Goal: Information Seeking & Learning: Learn about a topic

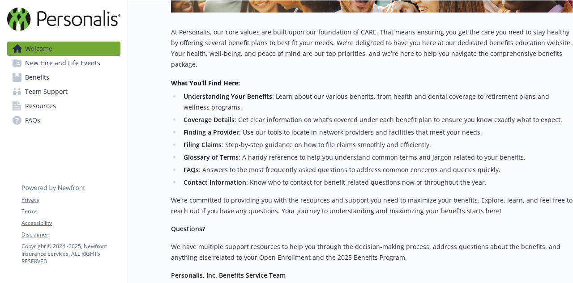
scroll to position [229, 7]
click at [72, 61] on span "New Hire and Life Events" at bounding box center [62, 63] width 75 height 14
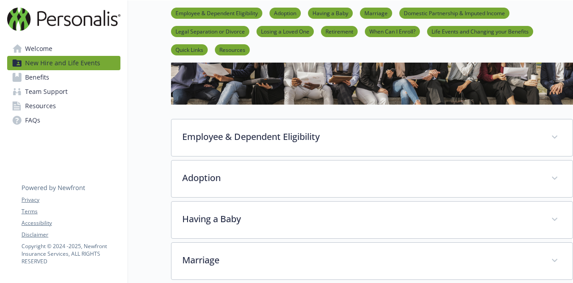
scroll to position [91, 1]
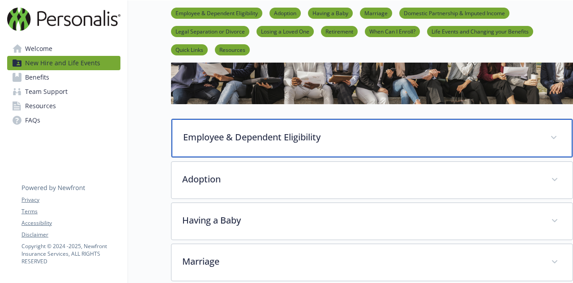
click at [206, 148] on div "Employee & Dependent Eligibility" at bounding box center [371, 138] width 401 height 38
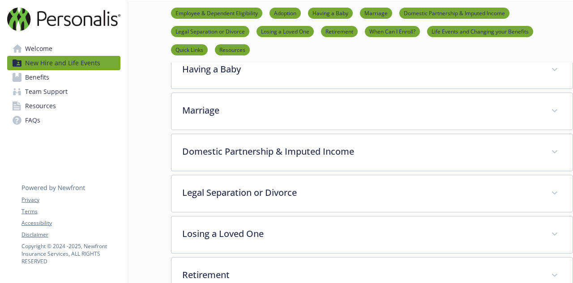
scroll to position [794, 0]
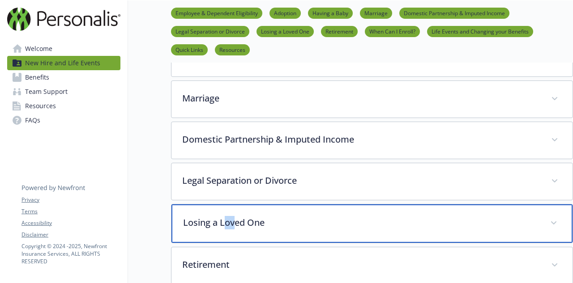
drag, startPoint x: 234, startPoint y: 179, endPoint x: 222, endPoint y: 179, distance: 11.6
click at [222, 216] on p "Losing a Loved One" at bounding box center [361, 222] width 356 height 13
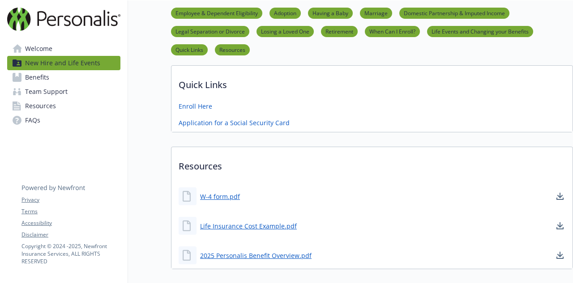
scroll to position [1829, 0]
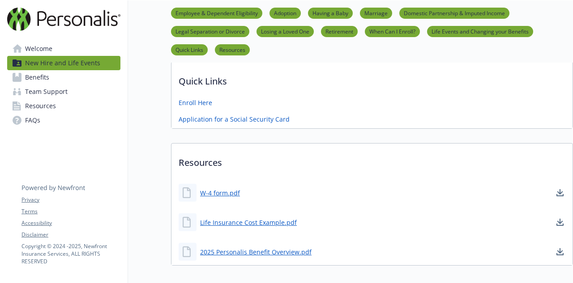
click at [62, 78] on link "Benefits" at bounding box center [63, 77] width 113 height 14
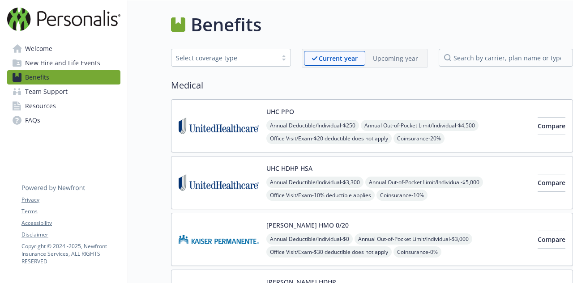
click at [218, 124] on img at bounding box center [219, 126] width 81 height 38
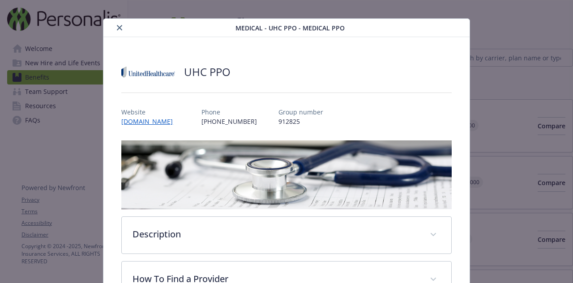
scroll to position [9, 0]
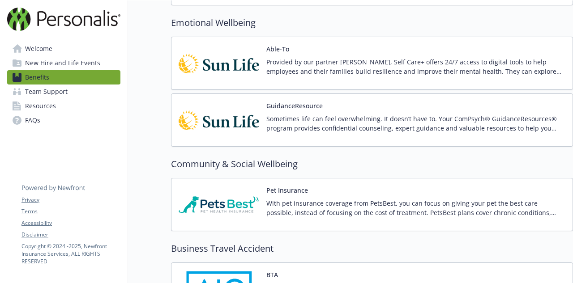
scroll to position [1582, 0]
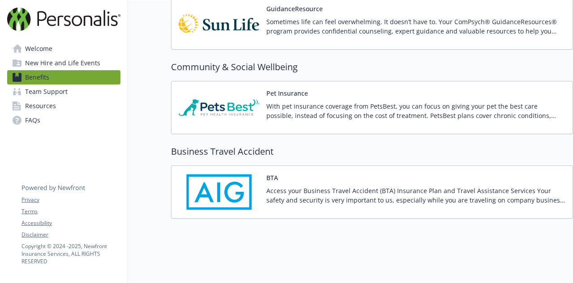
click at [45, 94] on span "Team Support" at bounding box center [46, 92] width 43 height 14
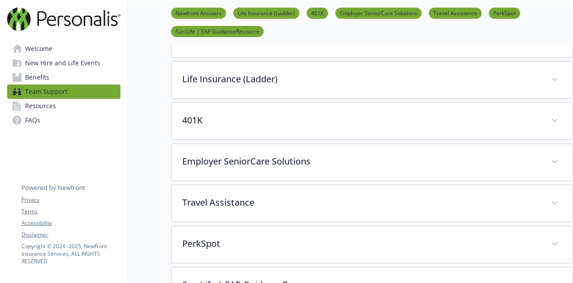
scroll to position [171, 0]
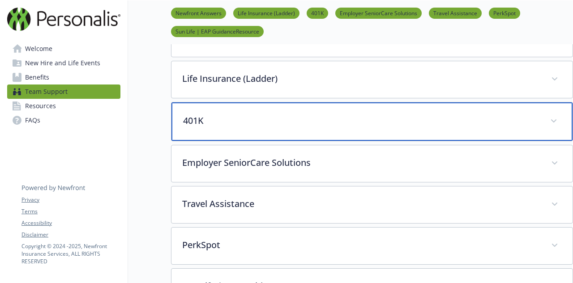
click at [201, 119] on p "401K" at bounding box center [361, 120] width 356 height 13
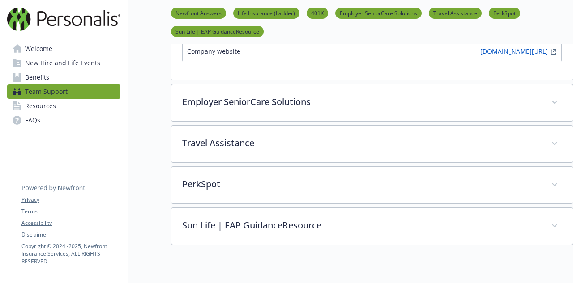
scroll to position [630, 0]
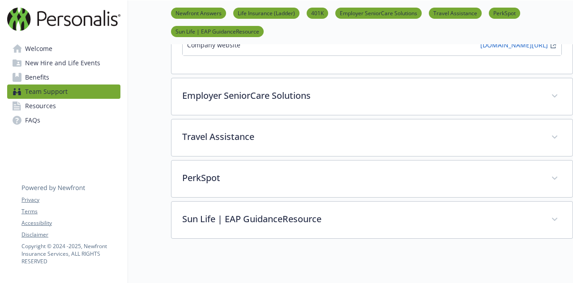
click at [66, 105] on link "Resources" at bounding box center [63, 106] width 113 height 14
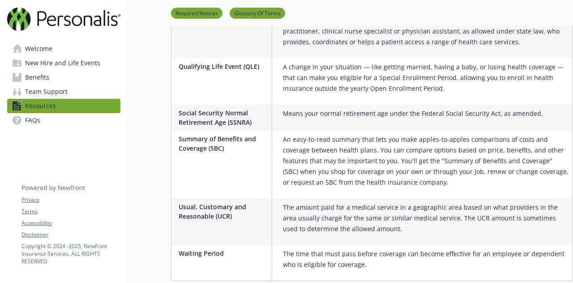
scroll to position [1995, 0]
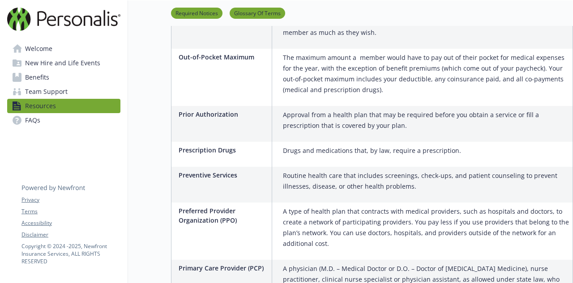
click at [67, 55] on link "Welcome" at bounding box center [63, 49] width 113 height 14
